Goal: Task Accomplishment & Management: Use online tool/utility

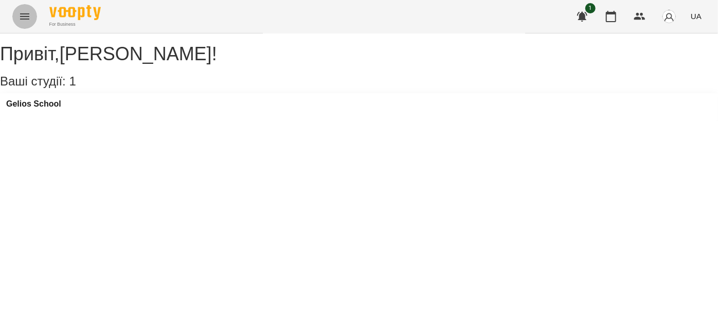
click at [27, 12] on icon "Menu" at bounding box center [25, 16] width 12 height 12
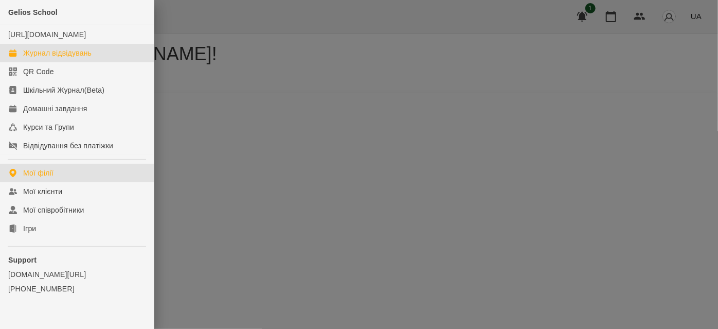
click at [55, 58] on div "Журнал відвідувань" at bounding box center [57, 53] width 68 height 10
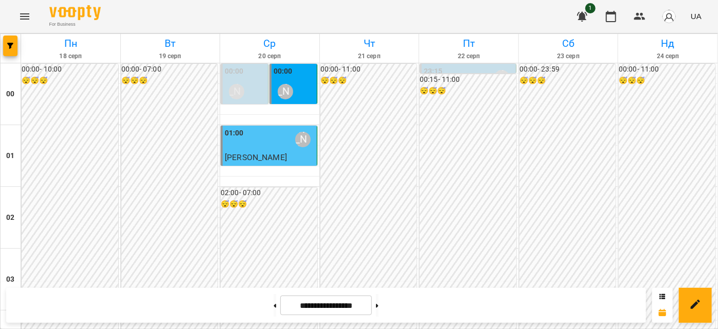
scroll to position [748, 0]
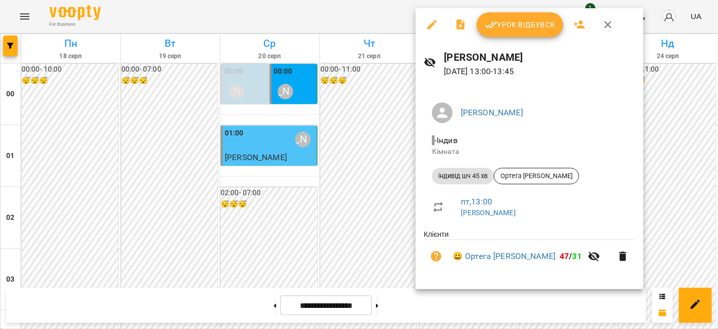
click at [499, 30] on span "Урок відбувся" at bounding box center [520, 25] width 70 height 12
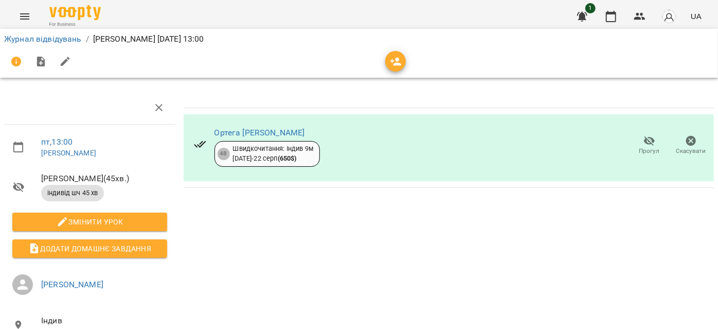
click at [21, 22] on icon "Menu" at bounding box center [25, 16] width 12 height 12
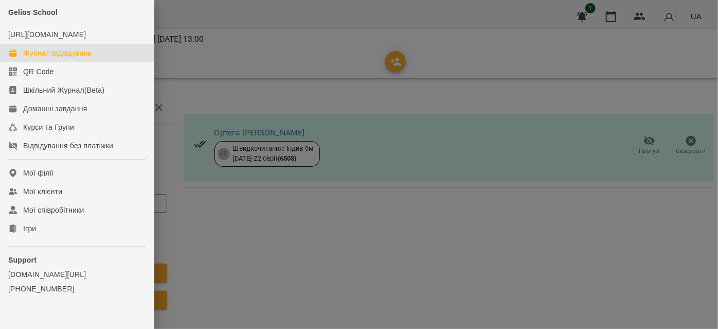
click at [48, 57] on link "Журнал відвідувань" at bounding box center [77, 53] width 154 height 19
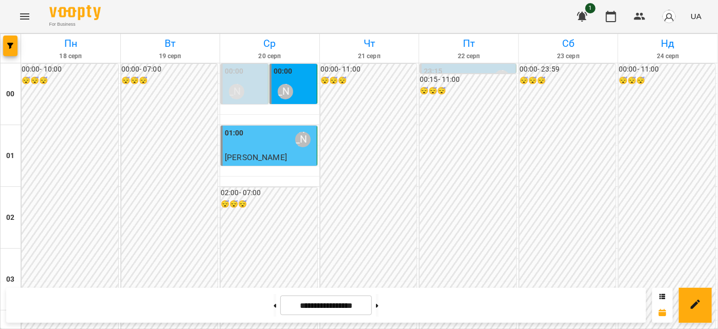
scroll to position [795, 0]
click at [25, 15] on icon "Menu" at bounding box center [25, 16] width 12 height 12
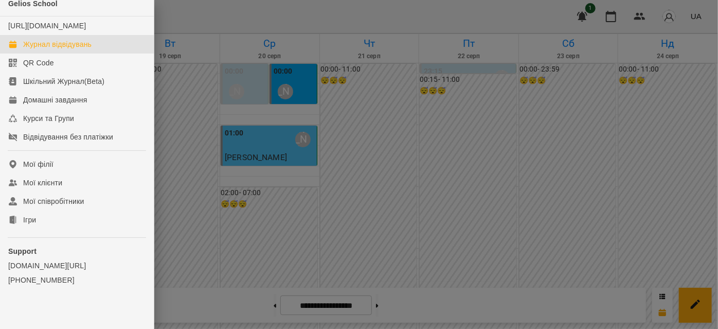
scroll to position [25, 0]
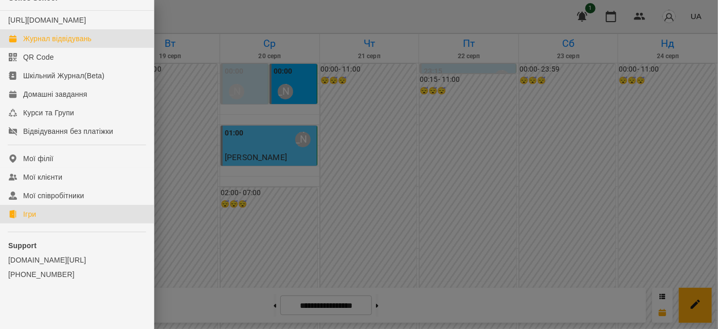
click at [32, 209] on div "Ігри" at bounding box center [29, 214] width 13 height 10
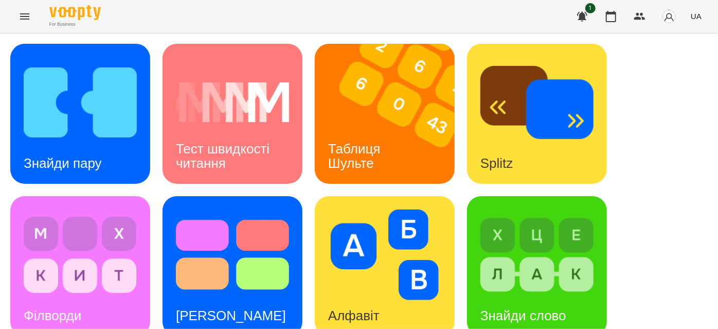
scroll to position [140, 0]
click at [351, 308] on h3 "Алфавіт" at bounding box center [353, 315] width 51 height 15
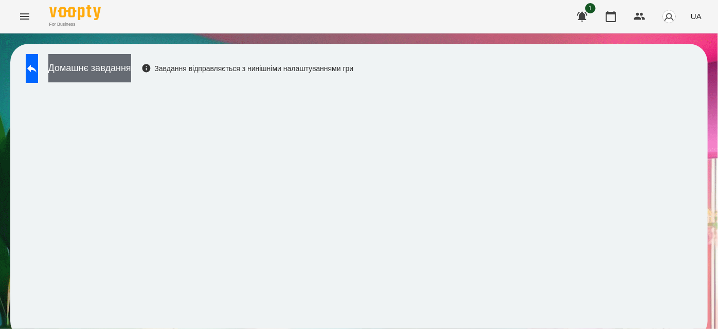
click at [131, 72] on button "Домашнє завдання" at bounding box center [89, 68] width 83 height 28
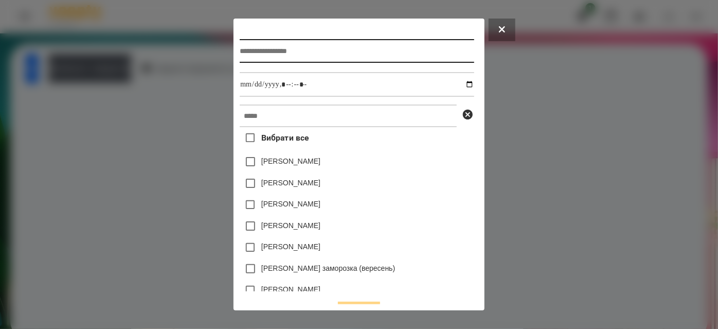
click at [289, 58] on input "text" at bounding box center [357, 51] width 234 height 24
type input "*******"
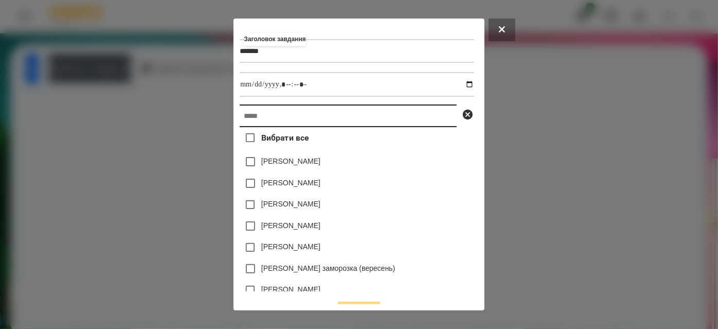
click at [306, 121] on input "text" at bounding box center [348, 115] width 217 height 23
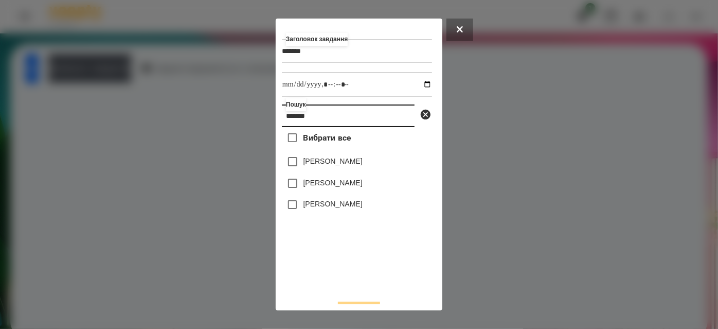
type input "*******"
click at [332, 206] on label "[PERSON_NAME]" at bounding box center [333, 204] width 59 height 10
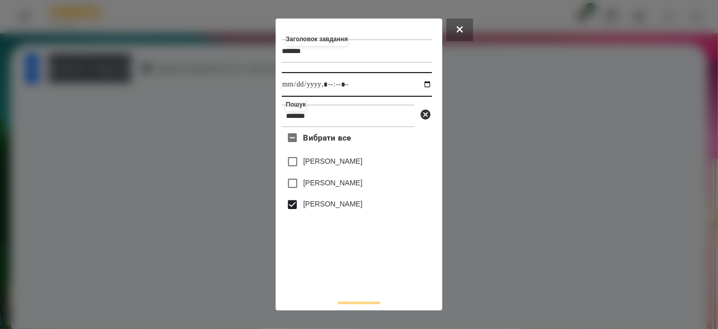
click at [417, 86] on input "datetime-local" at bounding box center [357, 84] width 150 height 25
type input "**********"
drag, startPoint x: 366, startPoint y: 277, endPoint x: 372, endPoint y: 269, distance: 10.4
click at [366, 277] on div "Вибрати все [PERSON_NAME] [PERSON_NAME] [PERSON_NAME]" at bounding box center [357, 209] width 150 height 165
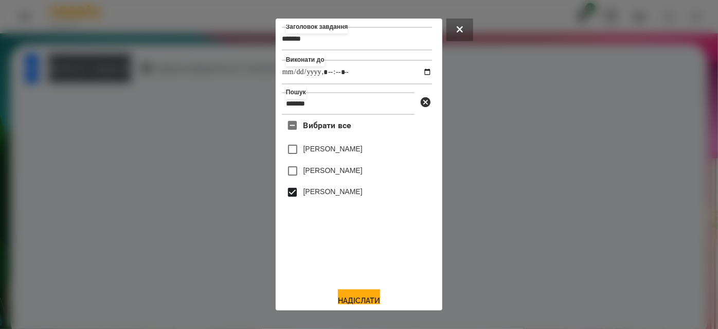
scroll to position [23, 0]
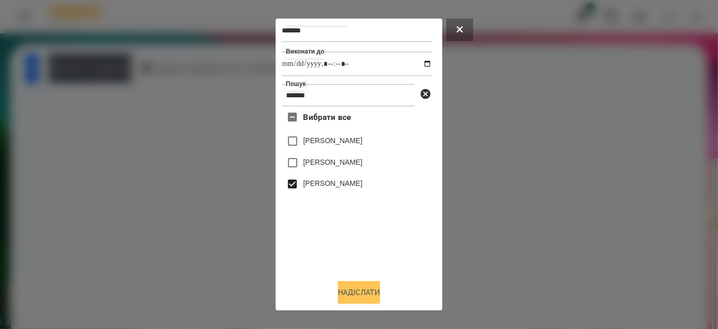
click at [369, 300] on button "Надіслати" at bounding box center [359, 292] width 42 height 23
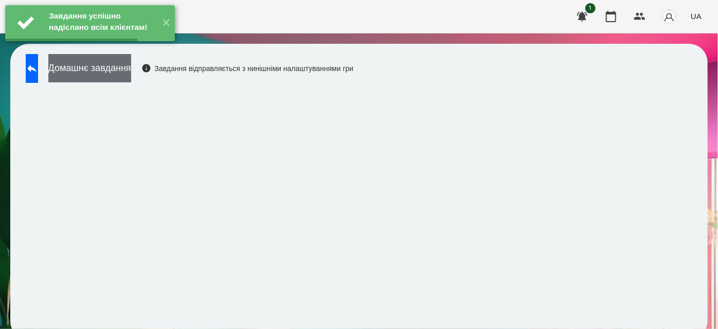
click at [131, 75] on button "Домашнє завдання" at bounding box center [89, 68] width 83 height 28
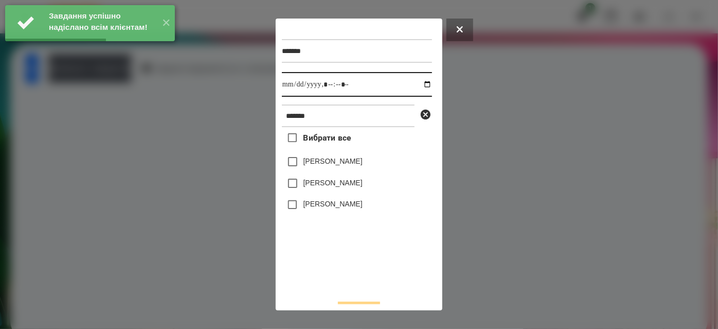
click at [419, 82] on input "datetime-local" at bounding box center [357, 84] width 150 height 25
type input "**********"
click at [355, 265] on div "Вибрати все [PERSON_NAME] [PERSON_NAME] [PERSON_NAME]" at bounding box center [357, 209] width 150 height 165
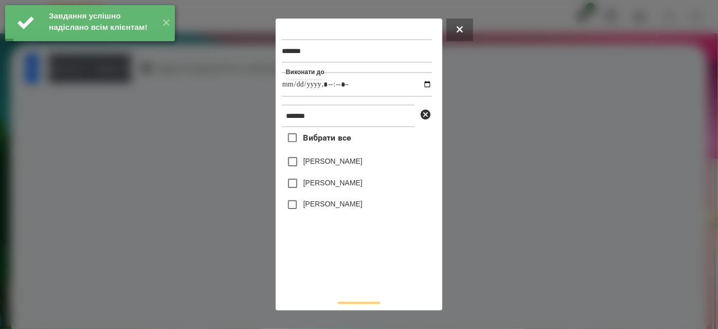
click at [326, 205] on label "[PERSON_NAME]" at bounding box center [333, 204] width 59 height 10
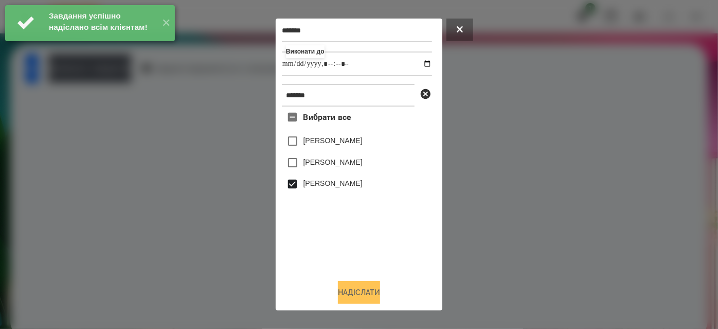
click at [344, 294] on button "Надіслати" at bounding box center [359, 292] width 42 height 23
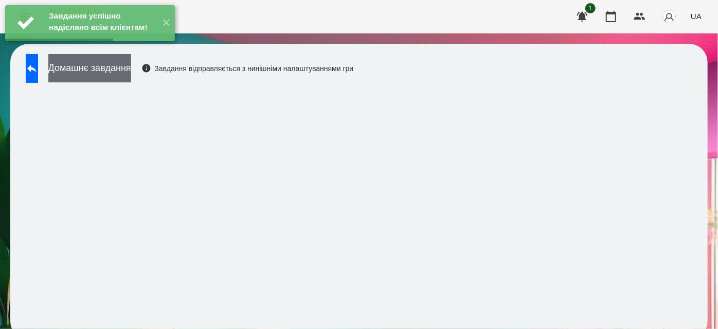
click at [131, 73] on button "Домашнє завдання" at bounding box center [89, 68] width 83 height 28
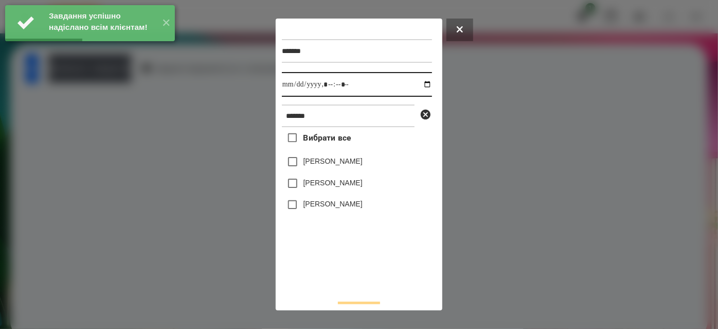
click at [417, 88] on input "datetime-local" at bounding box center [357, 84] width 150 height 25
type input "**********"
click at [372, 273] on div "Вибрати все [PERSON_NAME] [PERSON_NAME] [PERSON_NAME]" at bounding box center [357, 209] width 150 height 165
click at [334, 216] on div "[PERSON_NAME]" at bounding box center [357, 205] width 150 height 22
click at [335, 204] on label "[PERSON_NAME]" at bounding box center [333, 204] width 59 height 10
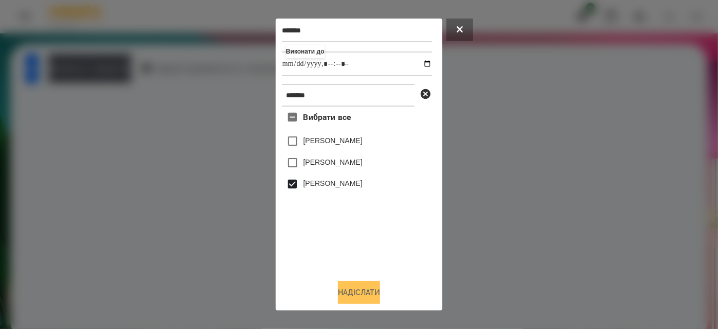
click at [352, 293] on button "Надіслати" at bounding box center [359, 292] width 42 height 23
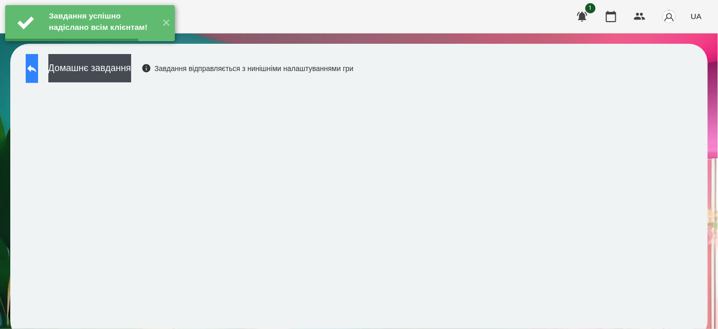
click at [38, 74] on icon at bounding box center [32, 68] width 12 height 12
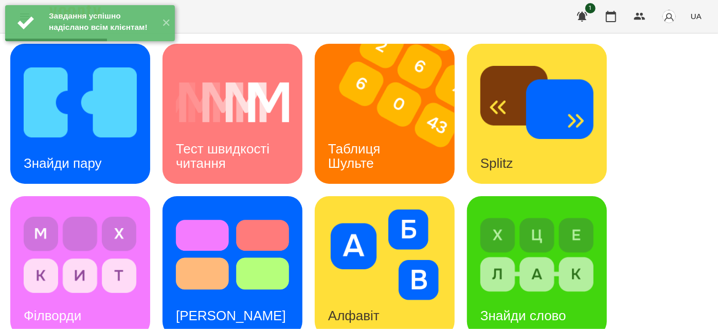
scroll to position [140, 0]
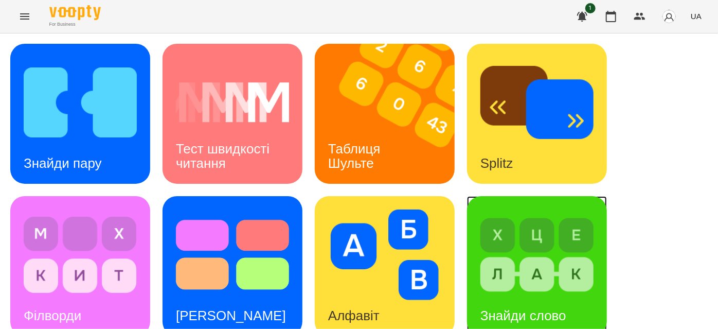
click at [525, 308] on h3 "Знайди слово" at bounding box center [524, 315] width 86 height 15
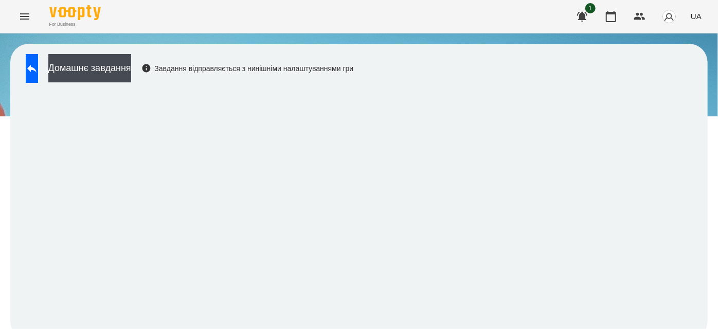
click at [116, 83] on div "Домашнє завдання Завдання відправляється з нинішніми налаштуваннями гри" at bounding box center [187, 71] width 333 height 34
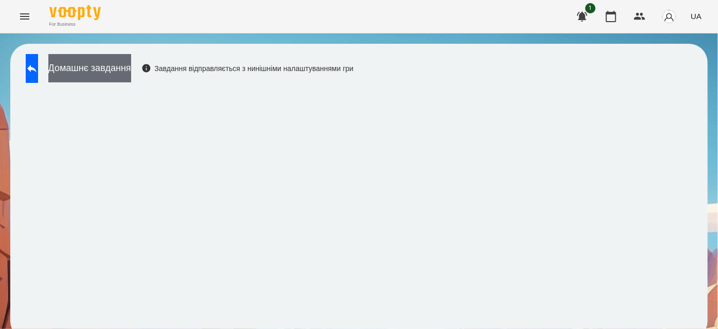
click at [128, 74] on button "Домашнє завдання" at bounding box center [89, 68] width 83 height 28
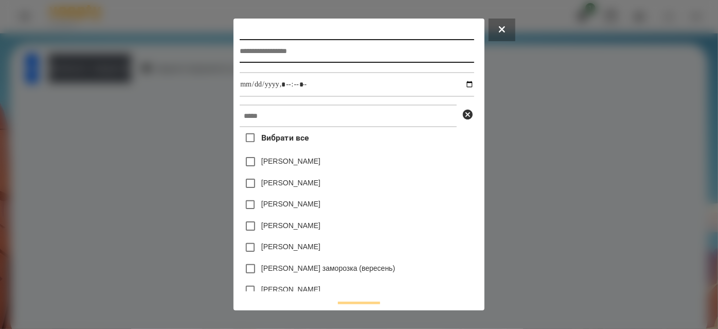
click at [250, 52] on input "text" at bounding box center [357, 51] width 234 height 24
type input "**********"
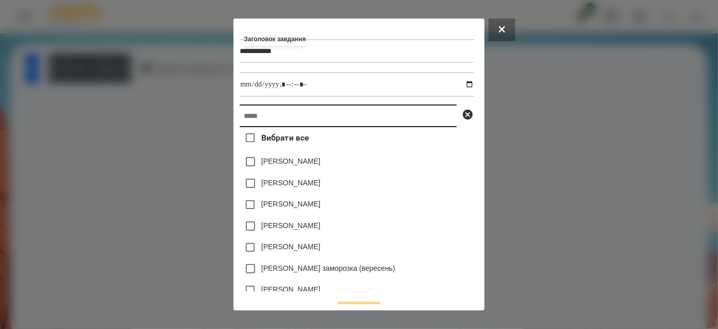
click at [250, 117] on input "text" at bounding box center [348, 115] width 217 height 23
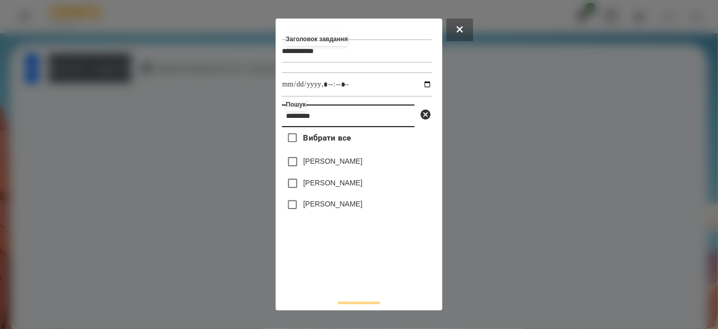
type input "*********"
click at [324, 205] on label "[PERSON_NAME]" at bounding box center [333, 204] width 59 height 10
click at [463, 32] on button at bounding box center [460, 30] width 27 height 23
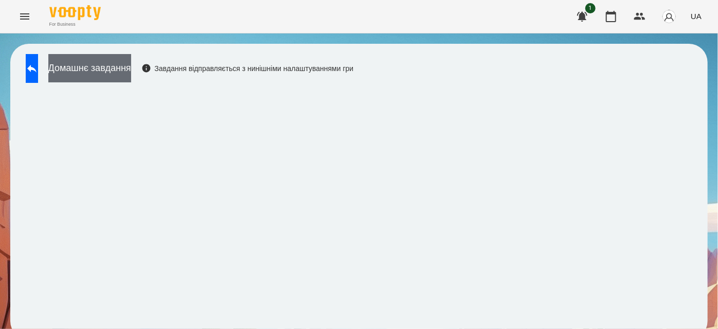
click at [115, 67] on button "Домашнє завдання" at bounding box center [89, 68] width 83 height 28
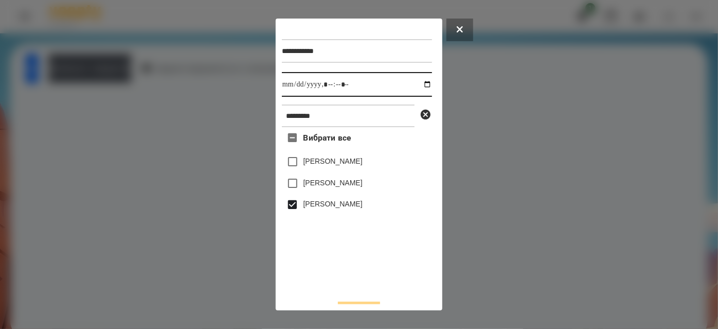
click at [418, 85] on input "datetime-local" at bounding box center [357, 84] width 150 height 25
type input "**********"
click at [395, 277] on div "Вибрати все [PERSON_NAME] [PERSON_NAME] [PERSON_NAME]" at bounding box center [357, 209] width 150 height 165
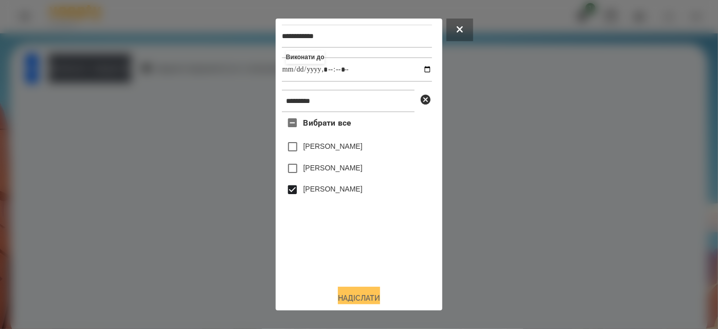
scroll to position [23, 0]
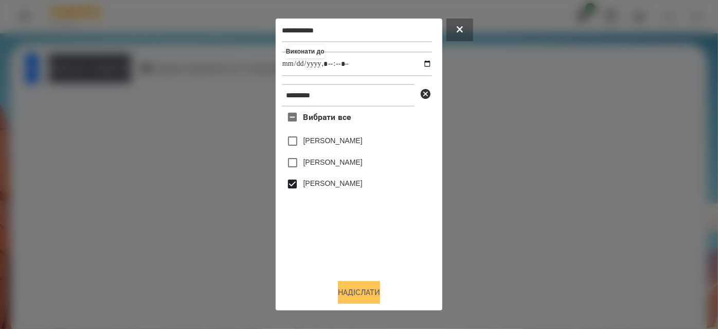
click at [359, 300] on button "Надіслати" at bounding box center [359, 292] width 42 height 23
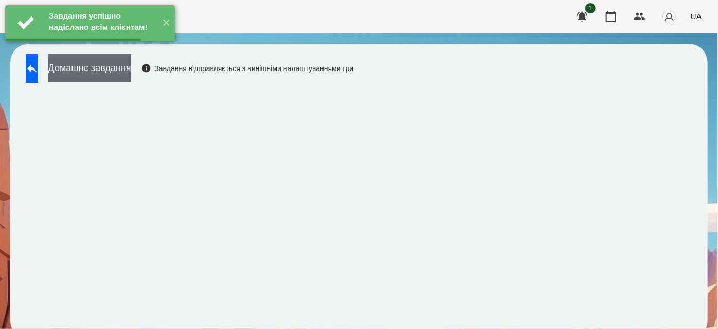
click at [131, 75] on button "Домашнє завдання" at bounding box center [89, 68] width 83 height 28
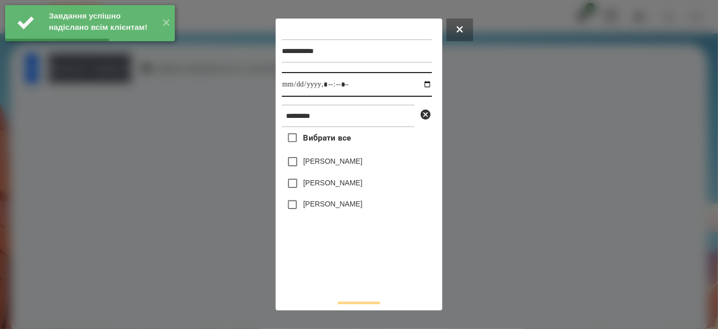
click at [417, 85] on input "datetime-local" at bounding box center [357, 84] width 150 height 25
type input "**********"
click at [336, 281] on div "Вибрати все [PERSON_NAME] [PERSON_NAME] [PERSON_NAME]" at bounding box center [357, 209] width 150 height 165
click at [323, 204] on label "[PERSON_NAME]" at bounding box center [333, 204] width 59 height 10
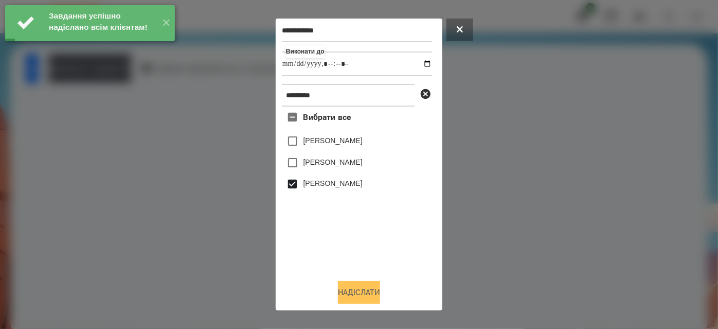
click at [343, 290] on button "Надіслати" at bounding box center [359, 292] width 42 height 23
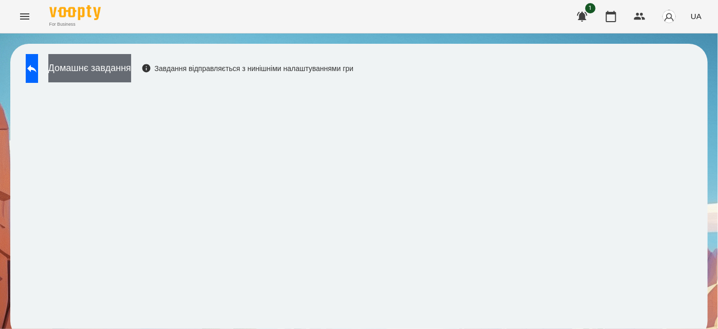
click at [131, 74] on button "Домашнє завдання" at bounding box center [89, 68] width 83 height 28
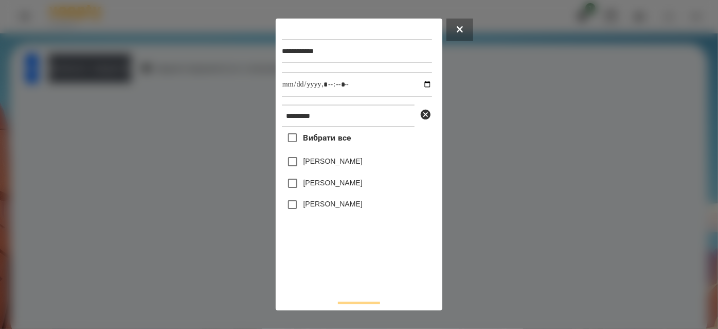
click at [306, 209] on label "[PERSON_NAME]" at bounding box center [333, 204] width 59 height 10
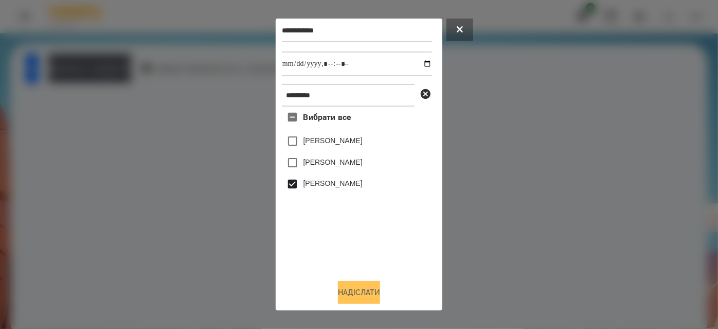
click at [339, 291] on button "Надіслати" at bounding box center [359, 292] width 42 height 23
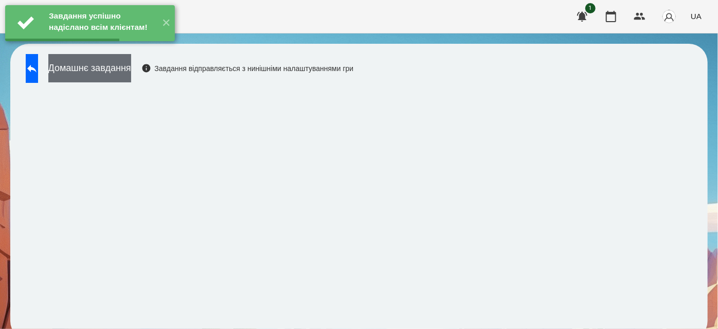
click at [131, 75] on button "Домашнє завдання" at bounding box center [89, 68] width 83 height 28
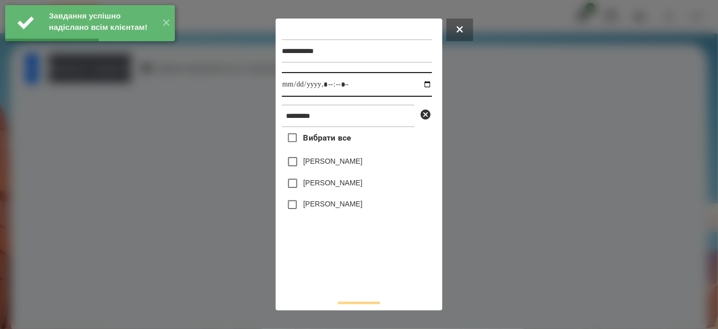
click at [420, 90] on input "datetime-local" at bounding box center [357, 84] width 150 height 25
click at [417, 88] on input "datetime-local" at bounding box center [357, 84] width 150 height 25
type input "**********"
click at [359, 252] on div "Вибрати все [PERSON_NAME] [PERSON_NAME] [PERSON_NAME]" at bounding box center [357, 209] width 150 height 165
click at [343, 204] on label "[PERSON_NAME]" at bounding box center [333, 204] width 59 height 10
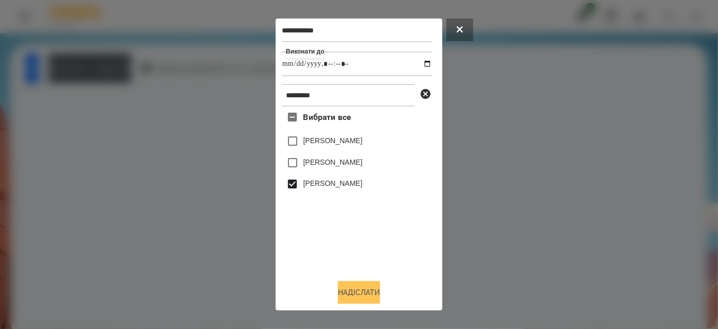
click at [367, 295] on button "Надіслати" at bounding box center [359, 292] width 42 height 23
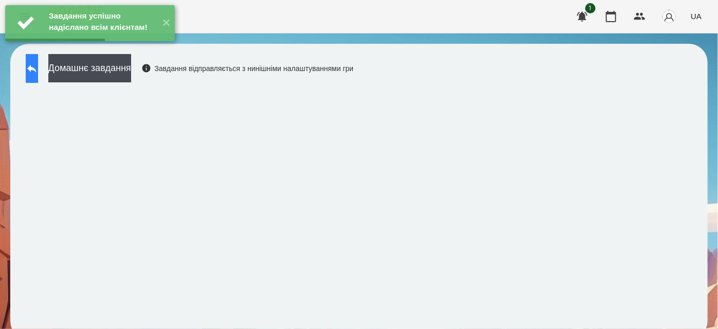
click at [38, 78] on button at bounding box center [32, 68] width 12 height 29
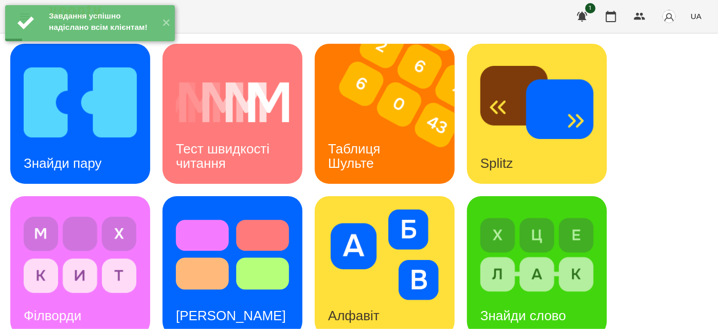
scroll to position [374, 0]
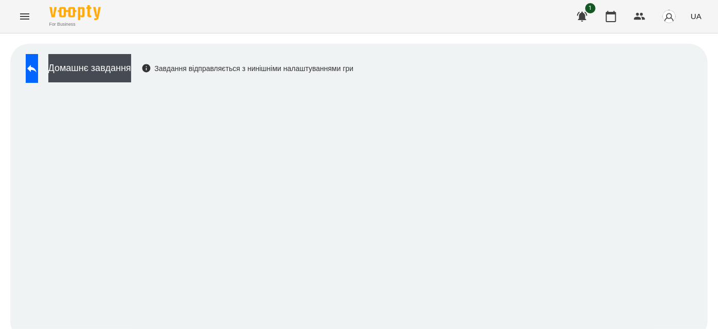
click at [136, 82] on div "Домашнє завдання Завдання відправляється з нинішніми налаштуваннями гри" at bounding box center [187, 71] width 333 height 34
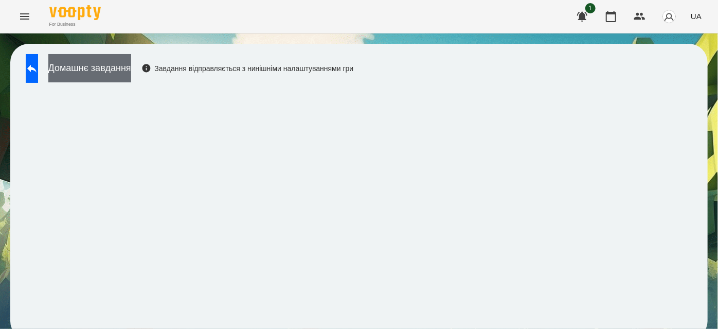
click at [131, 80] on button "Домашнє завдання" at bounding box center [89, 68] width 83 height 28
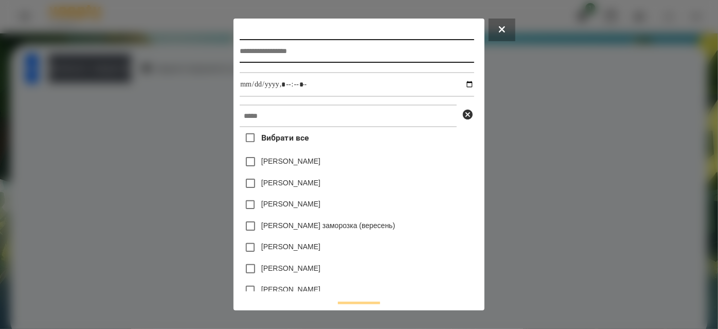
click at [250, 43] on input "text" at bounding box center [357, 51] width 234 height 24
type input "**********"
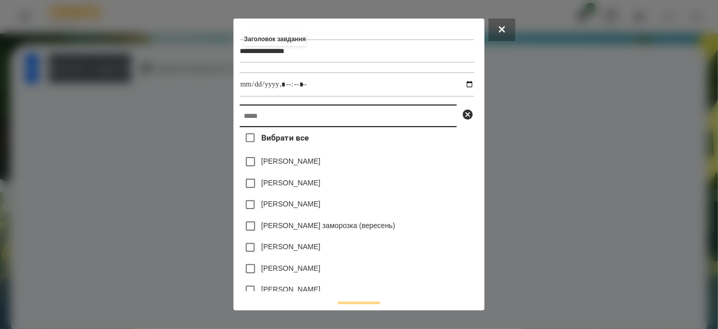
click at [271, 116] on input "text" at bounding box center [348, 115] width 217 height 23
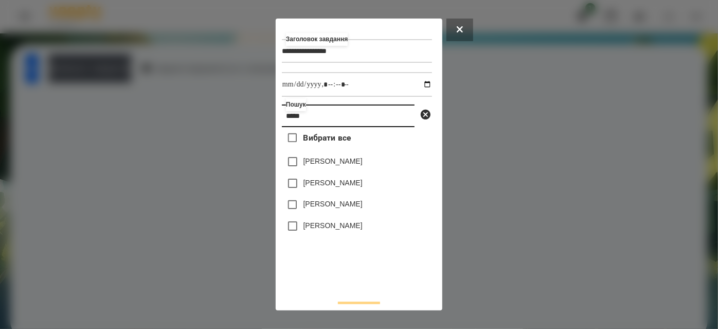
type input "*****"
click at [326, 229] on label "[PERSON_NAME]" at bounding box center [333, 225] width 59 height 10
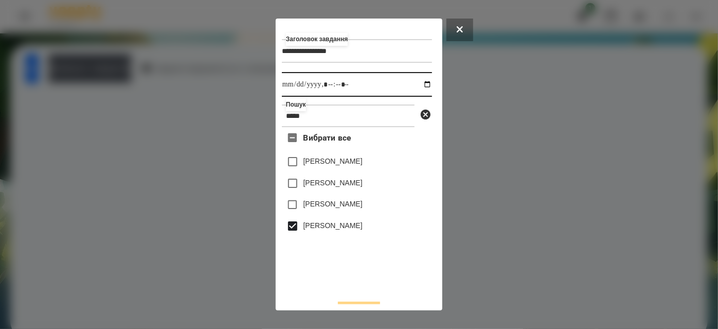
click at [416, 89] on input "datetime-local" at bounding box center [357, 84] width 150 height 25
drag, startPoint x: 380, startPoint y: 284, endPoint x: 391, endPoint y: 268, distance: 18.8
click at [380, 284] on div "Вибрати все [PERSON_NAME] [PERSON_NAME] [PERSON_NAME] [PERSON_NAME]" at bounding box center [357, 209] width 150 height 165
click at [418, 84] on input "datetime-local" at bounding box center [357, 84] width 150 height 25
type input "**********"
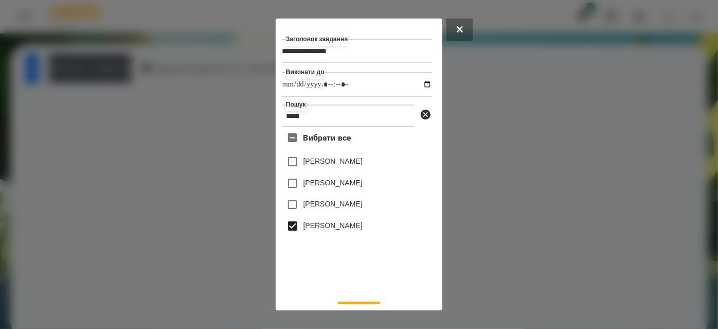
click at [369, 269] on div "Вибрати все [PERSON_NAME] [PERSON_NAME] [PERSON_NAME] [PERSON_NAME]" at bounding box center [357, 209] width 150 height 165
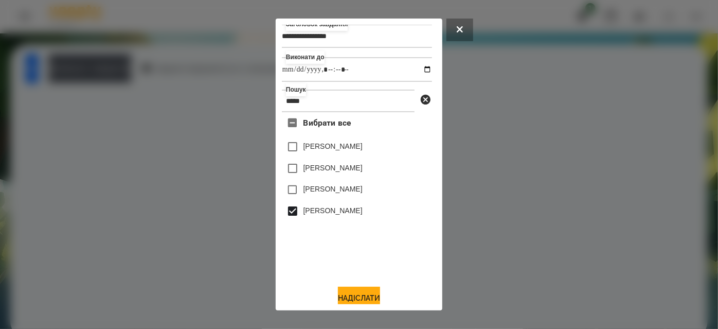
scroll to position [23, 0]
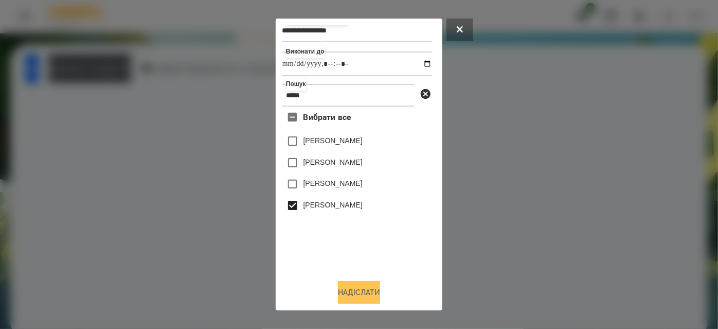
click at [356, 286] on button "Надіслати" at bounding box center [359, 292] width 42 height 23
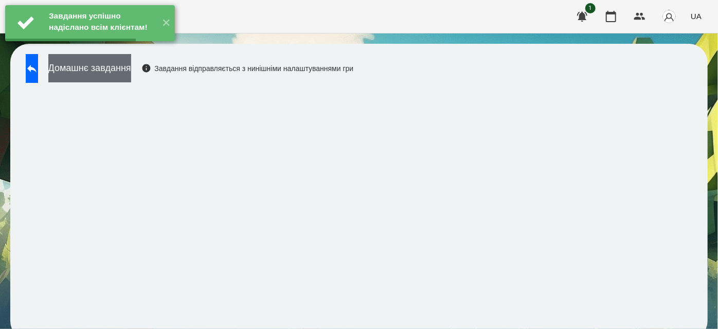
click at [131, 75] on button "Домашнє завдання" at bounding box center [89, 68] width 83 height 28
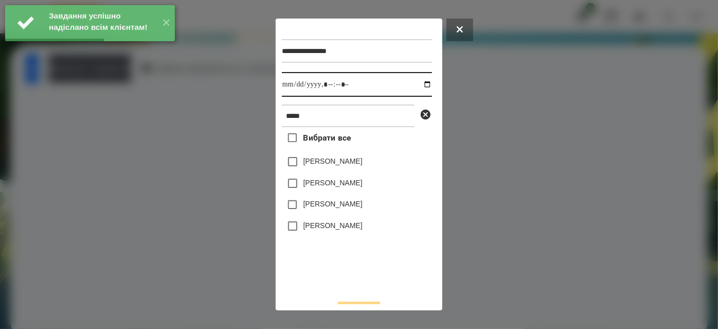
drag, startPoint x: 418, startPoint y: 80, endPoint x: 416, endPoint y: 93, distance: 13.1
click at [419, 80] on input "datetime-local" at bounding box center [357, 84] width 150 height 25
click at [419, 89] on input "datetime-local" at bounding box center [357, 84] width 150 height 25
type input "**********"
click at [349, 279] on div "Вибрати все [PERSON_NAME] [PERSON_NAME] [PERSON_NAME] [PERSON_NAME]" at bounding box center [357, 209] width 150 height 165
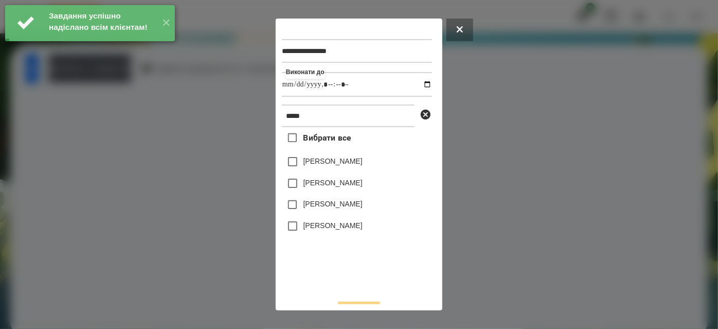
click at [328, 224] on label "[PERSON_NAME]" at bounding box center [333, 225] width 59 height 10
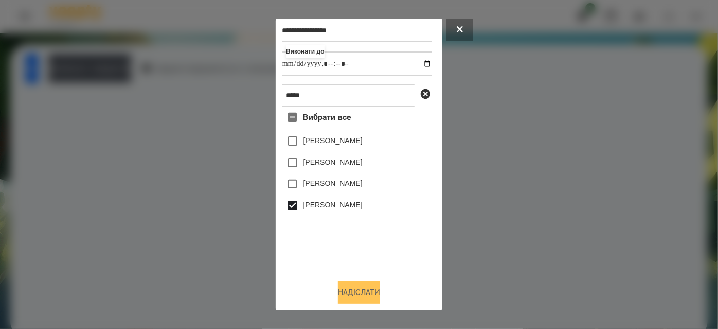
click at [354, 296] on button "Надіслати" at bounding box center [359, 292] width 42 height 23
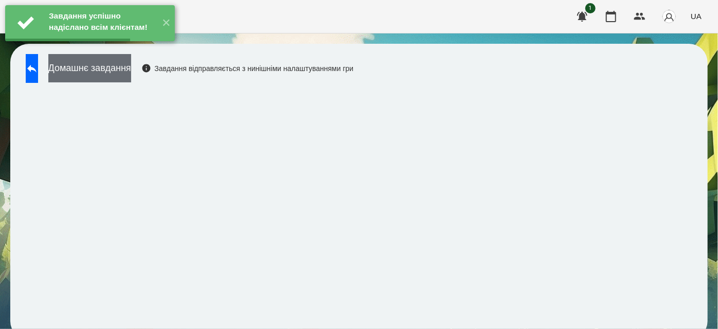
click at [131, 76] on button "Домашнє завдання" at bounding box center [89, 68] width 83 height 28
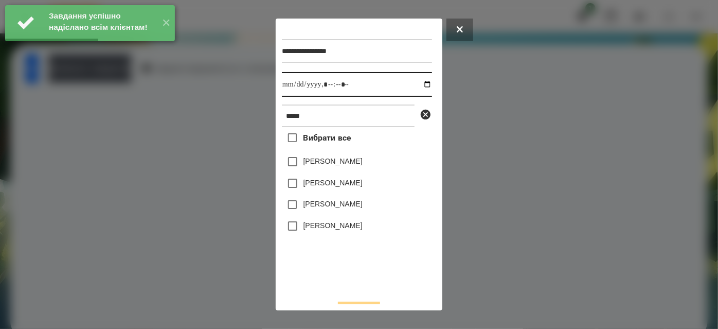
click at [420, 88] on input "datetime-local" at bounding box center [357, 84] width 150 height 25
type input "**********"
click at [361, 286] on div "Вибрати все [PERSON_NAME] [PERSON_NAME] [PERSON_NAME] [PERSON_NAME]" at bounding box center [357, 209] width 150 height 165
click at [338, 230] on label "[PERSON_NAME]" at bounding box center [333, 225] width 59 height 10
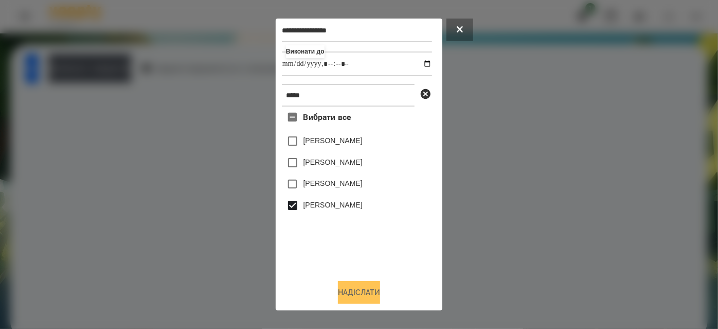
click at [359, 290] on button "Надіслати" at bounding box center [359, 292] width 42 height 23
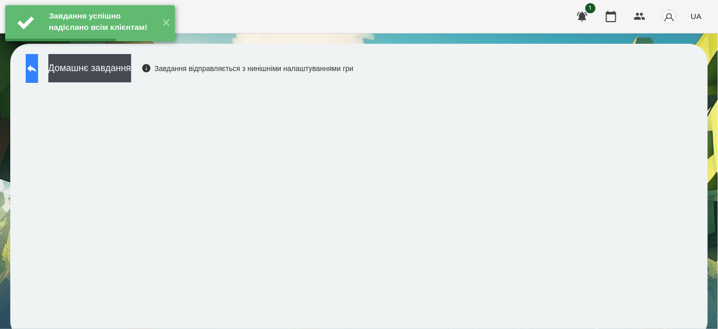
click at [38, 72] on icon at bounding box center [32, 68] width 12 height 12
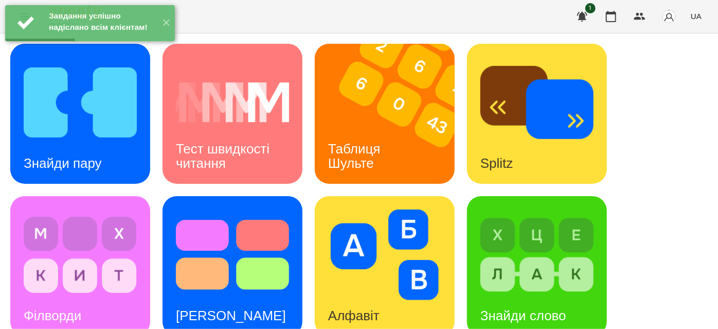
scroll to position [187, 0]
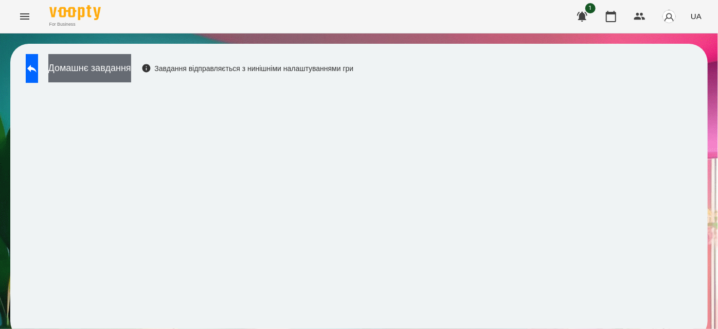
click at [131, 76] on button "Домашнє завдання" at bounding box center [89, 68] width 83 height 28
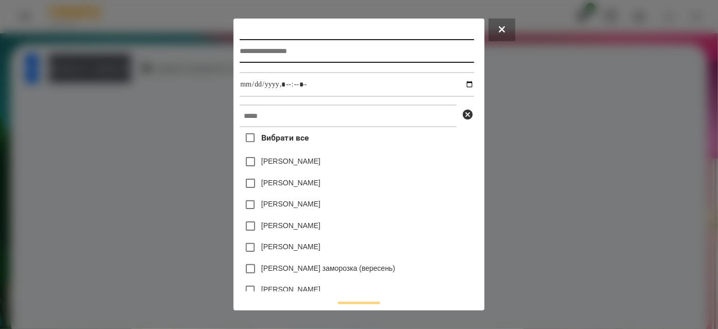
click at [283, 52] on input "text" at bounding box center [357, 51] width 234 height 24
type input "*****"
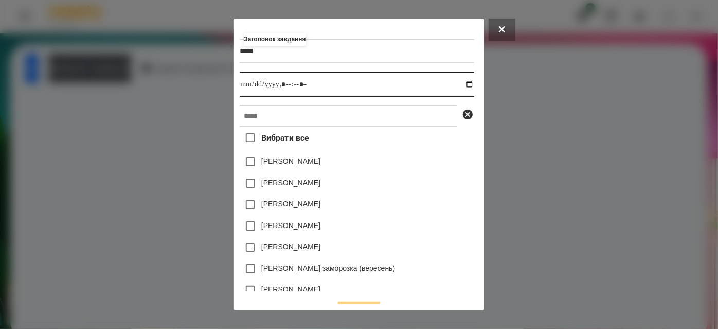
click at [469, 86] on input "datetime-local" at bounding box center [357, 84] width 234 height 25
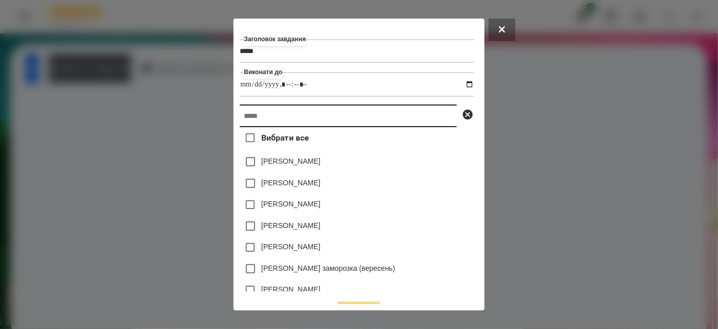
type input "**********"
click at [433, 126] on input "text" at bounding box center [348, 115] width 217 height 23
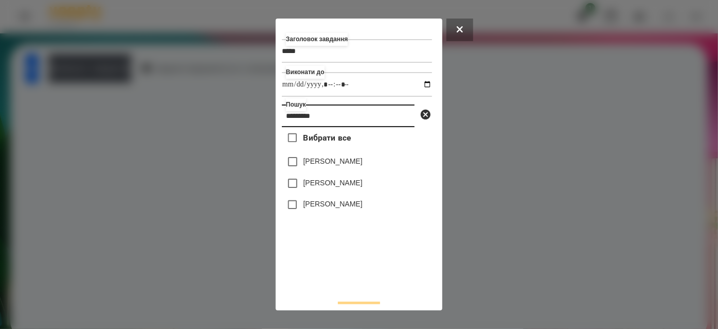
type input "*********"
click at [336, 204] on label "[PERSON_NAME]" at bounding box center [333, 204] width 59 height 10
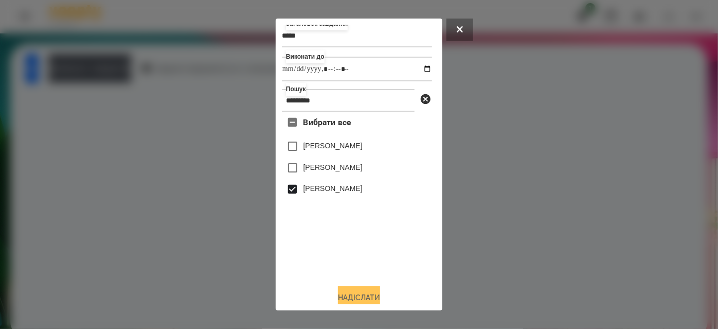
scroll to position [23, 0]
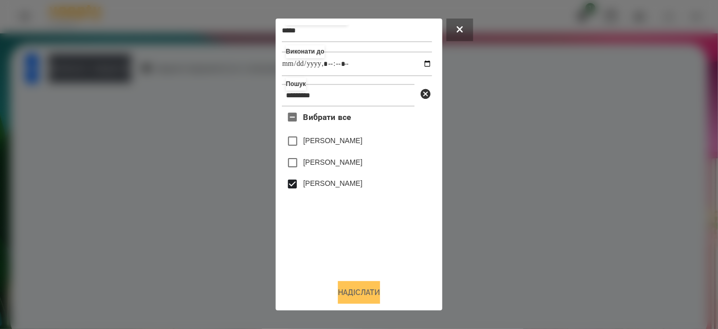
click at [348, 292] on button "Надіслати" at bounding box center [359, 292] width 42 height 23
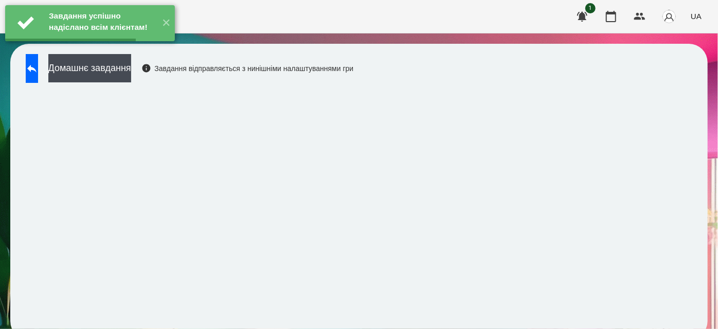
click at [123, 72] on button "Домашнє завдання" at bounding box center [89, 68] width 83 height 28
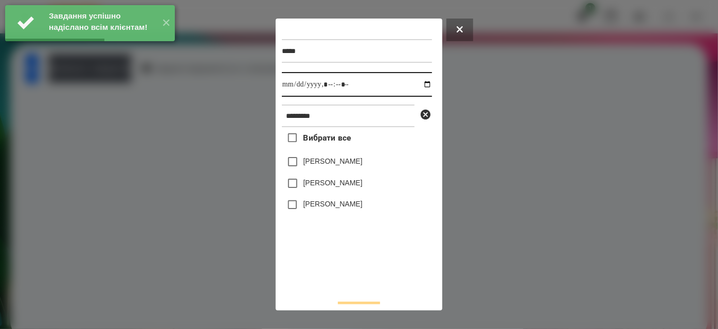
click at [425, 87] on input "datetime-local" at bounding box center [357, 84] width 150 height 25
click at [420, 83] on input "datetime-local" at bounding box center [357, 84] width 150 height 25
type input "**********"
drag, startPoint x: 343, startPoint y: 280, endPoint x: 331, endPoint y: 251, distance: 31.4
click at [342, 280] on div "Вибрати все [PERSON_NAME] [PERSON_NAME] [PERSON_NAME]" at bounding box center [357, 209] width 150 height 165
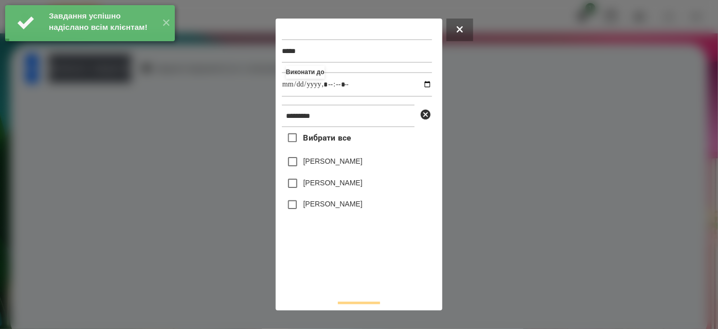
click at [322, 209] on label "[PERSON_NAME]" at bounding box center [333, 204] width 59 height 10
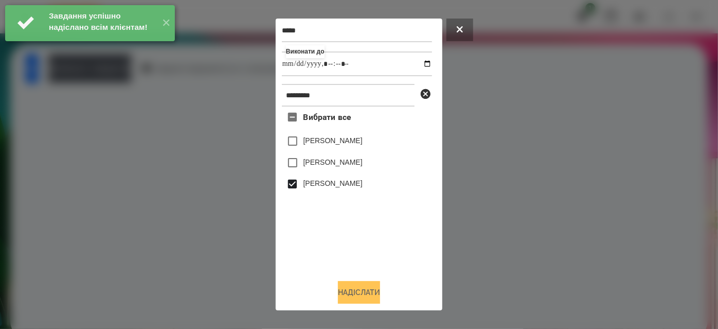
click at [354, 290] on button "Надіслати" at bounding box center [359, 292] width 42 height 23
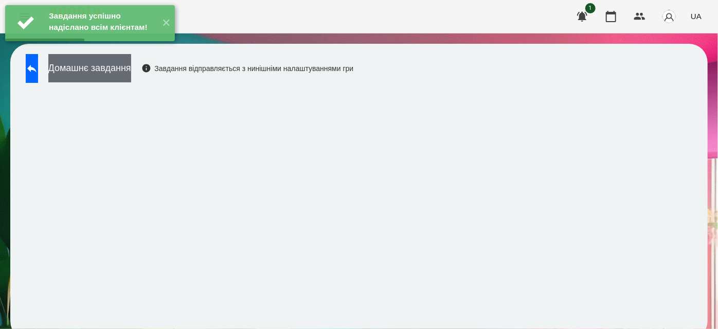
click at [131, 69] on button "Домашнє завдання" at bounding box center [89, 68] width 83 height 28
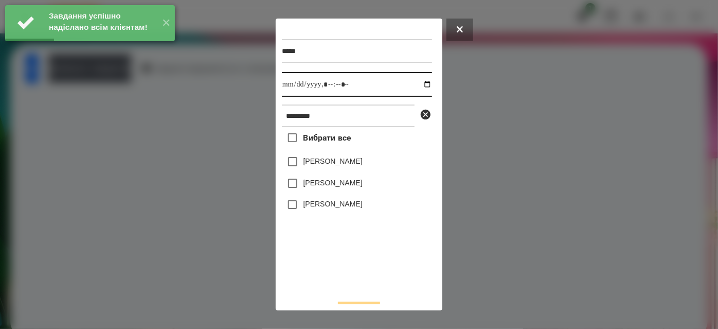
click at [420, 83] on input "datetime-local" at bounding box center [357, 84] width 150 height 25
type input "**********"
click at [361, 276] on div "Вибрати все [PERSON_NAME] [PERSON_NAME] [PERSON_NAME]" at bounding box center [357, 209] width 150 height 165
click at [324, 205] on label "[PERSON_NAME]" at bounding box center [333, 204] width 59 height 10
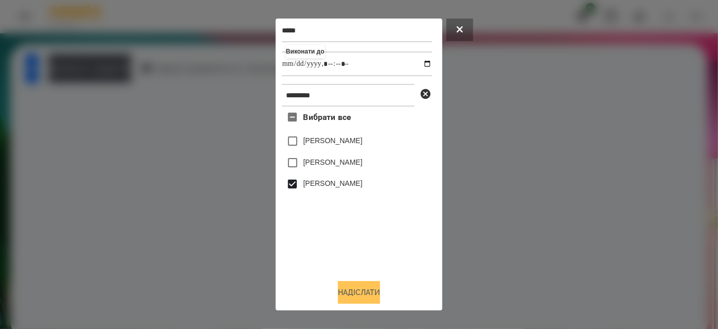
click at [358, 292] on button "Надіслати" at bounding box center [359, 292] width 42 height 23
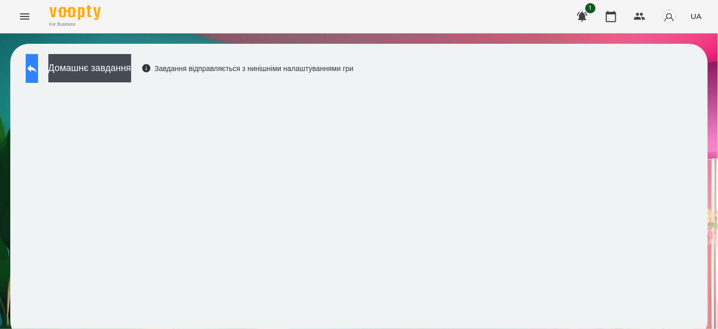
click at [30, 72] on button at bounding box center [32, 68] width 12 height 29
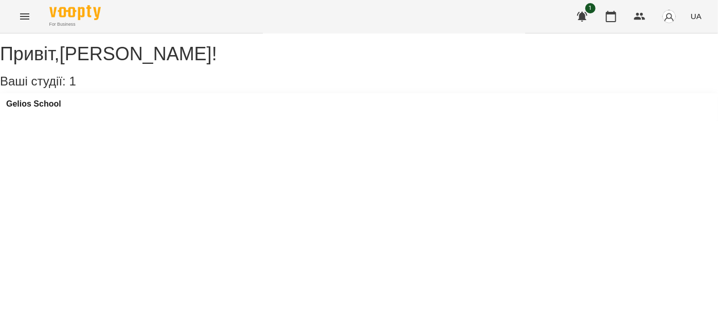
click at [25, 14] on icon "Menu" at bounding box center [25, 16] width 12 height 12
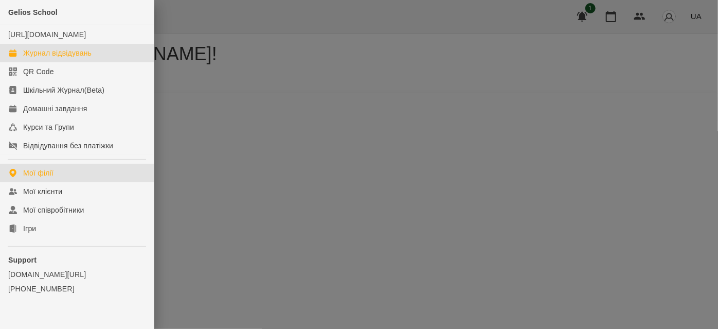
click at [58, 62] on link "Журнал відвідувань" at bounding box center [77, 53] width 154 height 19
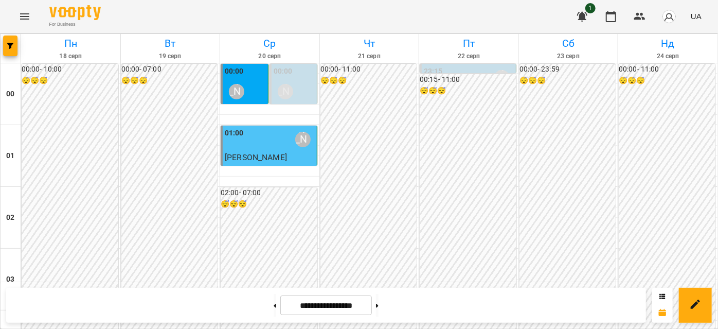
scroll to position [795, 0]
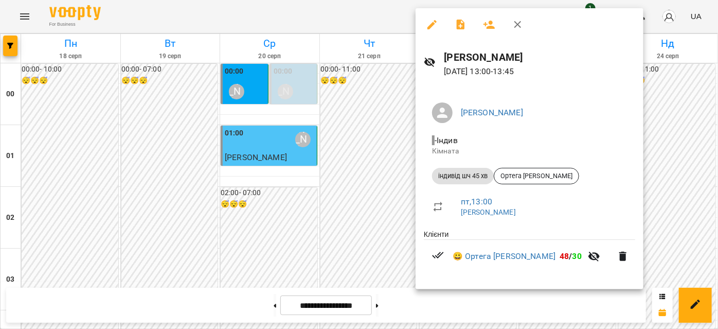
click at [519, 25] on icon "button" at bounding box center [518, 25] width 12 height 12
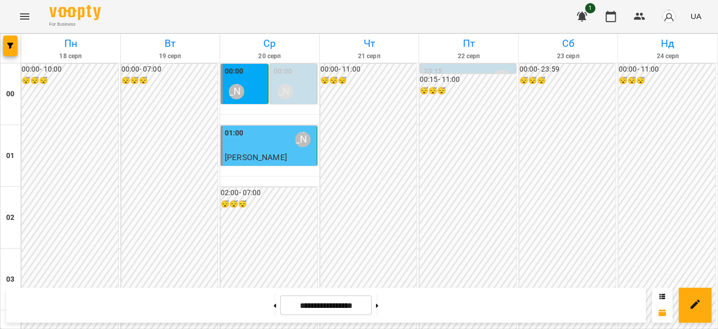
scroll to position [842, 0]
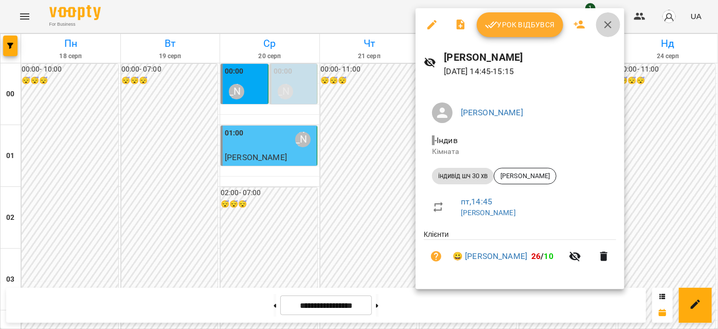
click at [610, 27] on icon "button" at bounding box center [608, 24] width 7 height 7
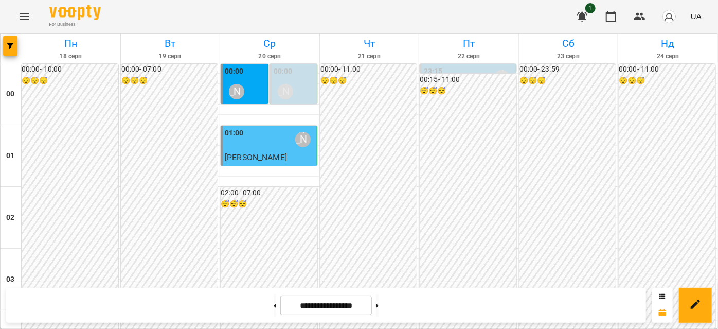
scroll to position [889, 0]
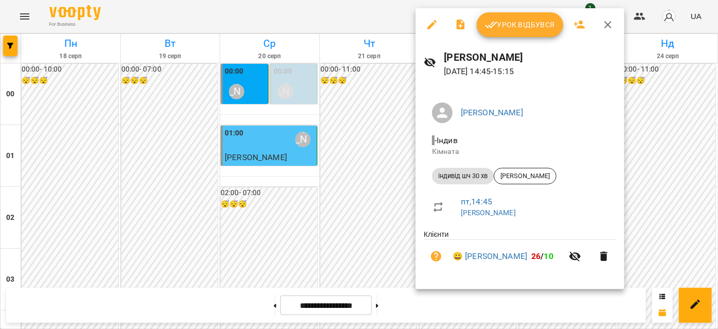
click at [602, 25] on icon "button" at bounding box center [608, 25] width 12 height 12
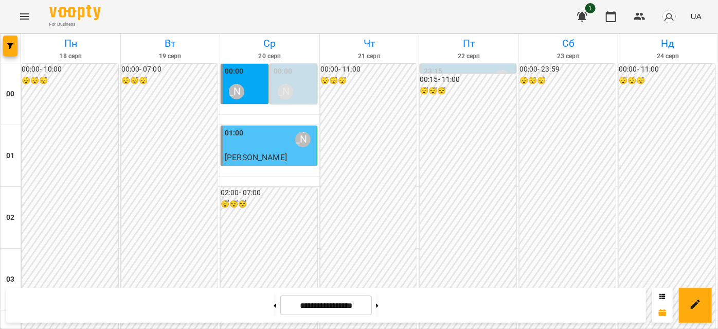
scroll to position [1076, 0]
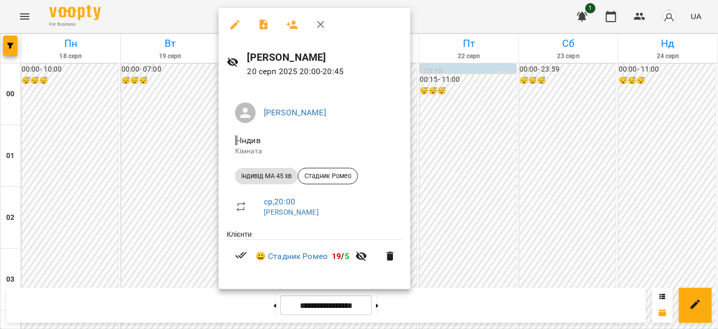
click at [320, 29] on icon "button" at bounding box center [321, 25] width 12 height 12
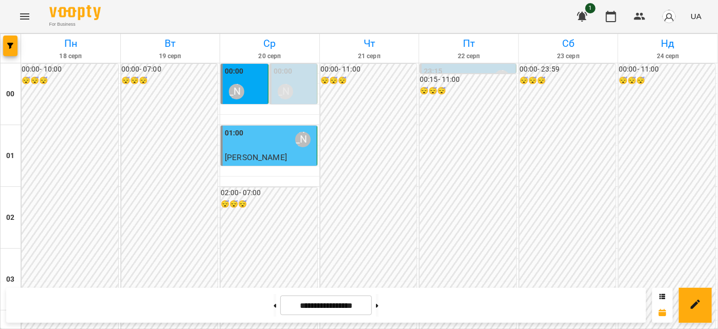
scroll to position [889, 0]
